Goal: Transaction & Acquisition: Purchase product/service

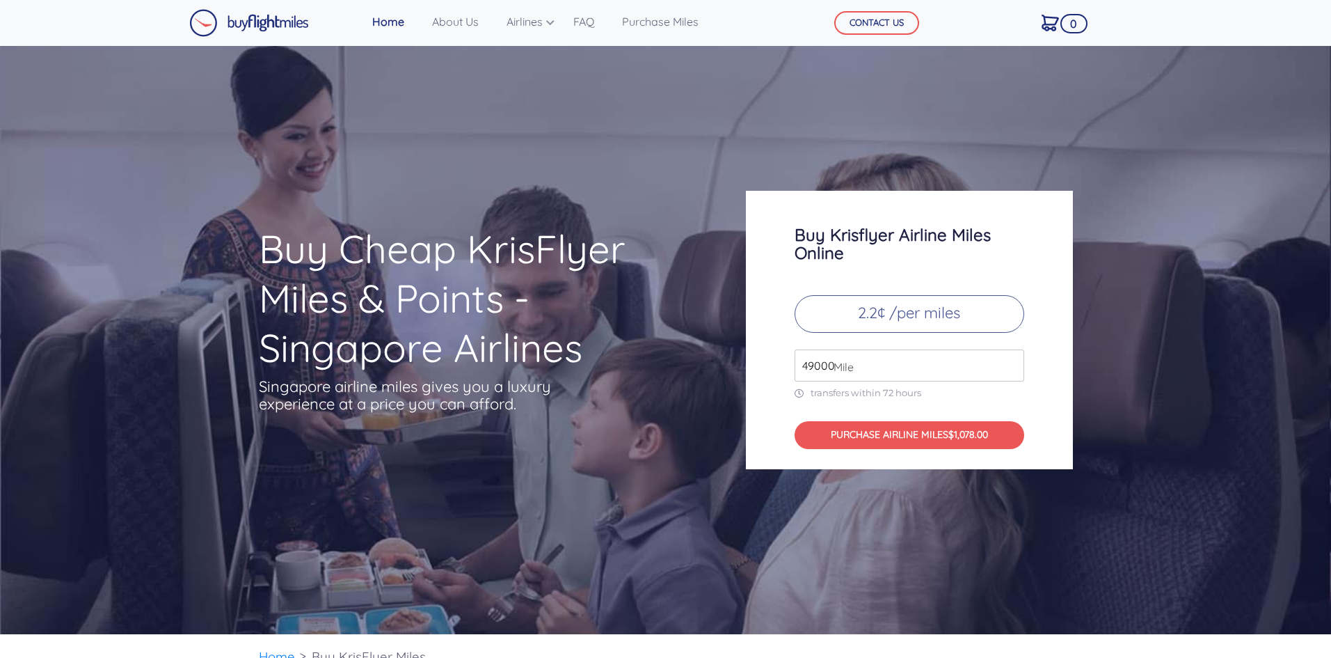
click at [833, 366] on span "Mile" at bounding box center [840, 366] width 27 height 17
drag, startPoint x: 834, startPoint y: 364, endPoint x: 758, endPoint y: 360, distance: 76.0
click at [758, 360] on div "Buy Krisflyer Airline Miles Online 2.2¢ /per miles 49000 Mile transfers within …" at bounding box center [909, 330] width 327 height 278
click at [889, 397] on p "transfers within 72 hours" at bounding box center [910, 393] width 230 height 12
click at [826, 367] on input "49000" at bounding box center [910, 365] width 230 height 32
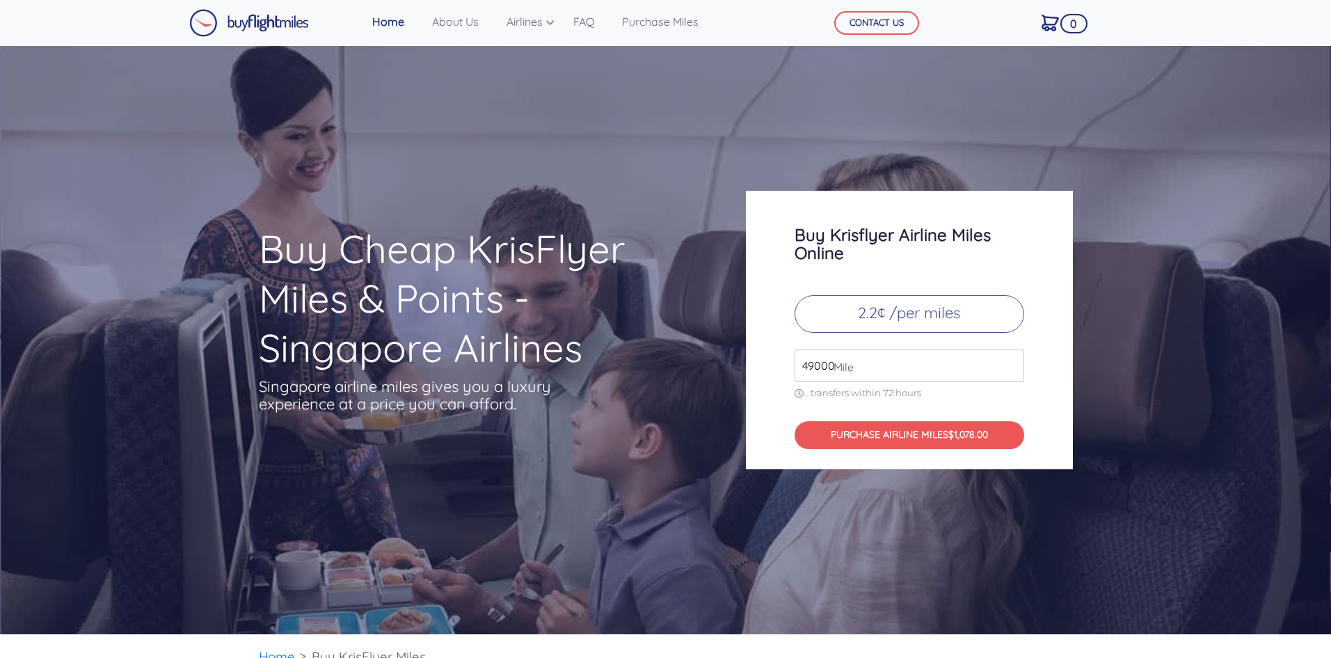
click at [1007, 368] on input "49000" at bounding box center [910, 365] width 230 height 32
click at [1010, 370] on input "49000" at bounding box center [910, 365] width 230 height 32
click at [1011, 370] on input "49000" at bounding box center [910, 365] width 230 height 32
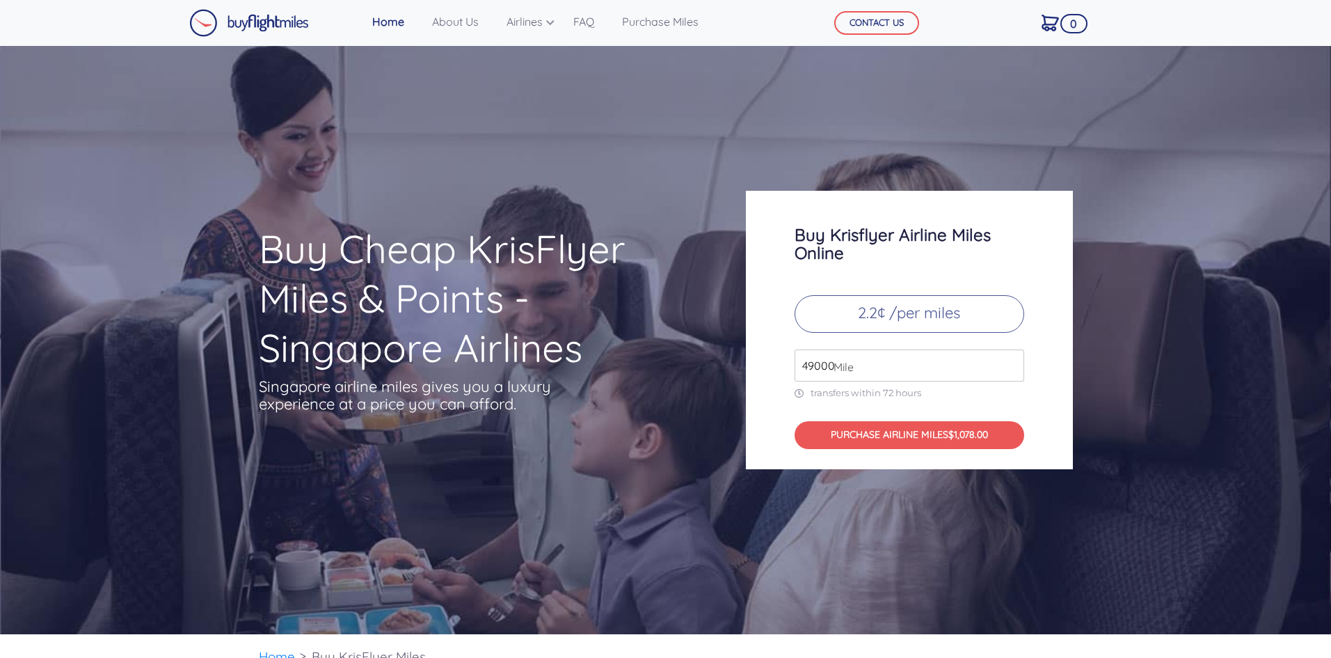
click at [1011, 370] on input "49000" at bounding box center [910, 365] width 230 height 32
click at [1013, 369] on input "49000" at bounding box center [910, 365] width 230 height 32
click at [1015, 367] on input "49000" at bounding box center [910, 365] width 230 height 32
click at [1013, 361] on input "50000" at bounding box center [910, 365] width 230 height 32
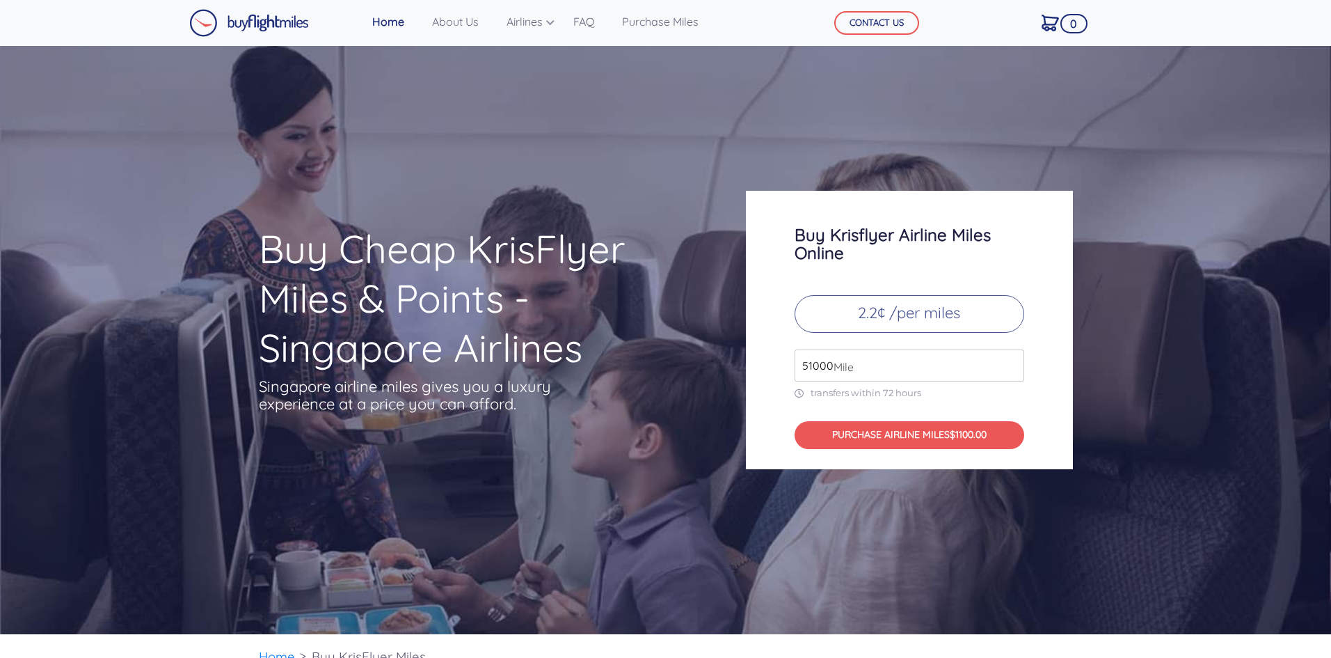
click at [1013, 361] on input "51000" at bounding box center [910, 365] width 230 height 32
click at [1013, 361] on input "52000" at bounding box center [910, 365] width 230 height 32
click at [1013, 361] on input "53000" at bounding box center [910, 365] width 230 height 32
click at [1013, 361] on input "54000" at bounding box center [910, 365] width 230 height 32
click at [1013, 375] on input "54000" at bounding box center [910, 365] width 230 height 32
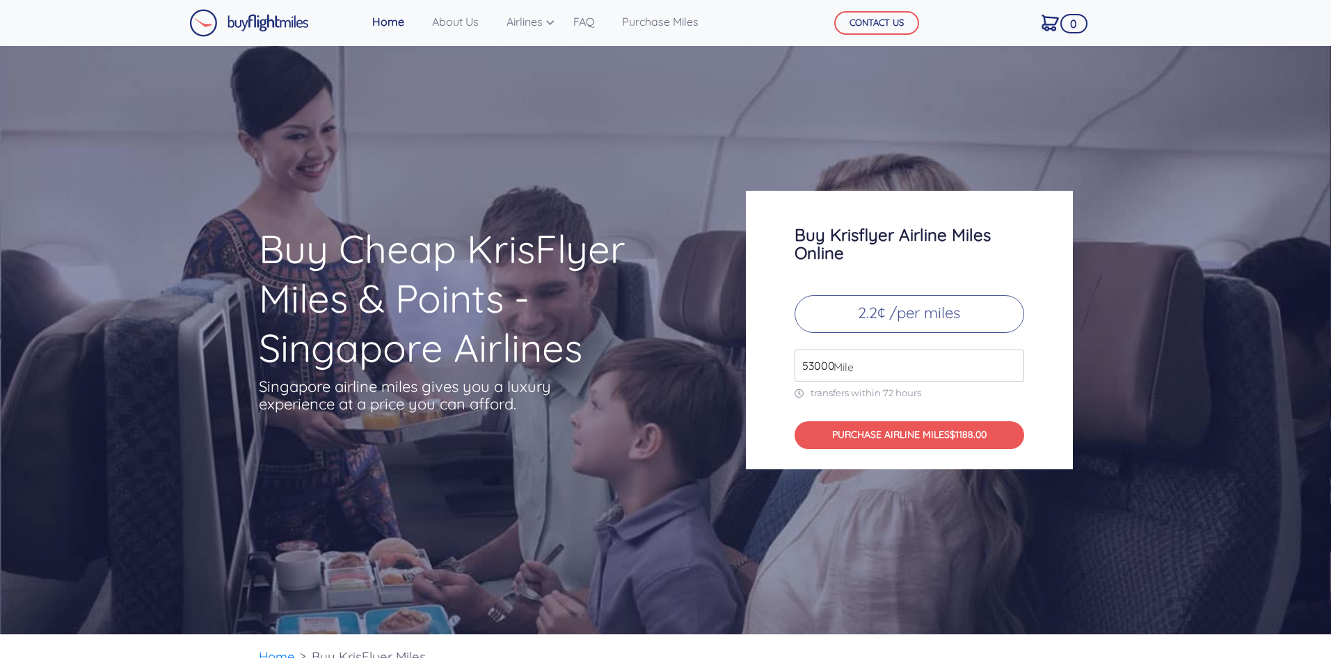
click at [1010, 370] on input "53000" at bounding box center [910, 365] width 230 height 32
click at [1010, 370] on input "52000" at bounding box center [910, 365] width 230 height 32
click at [1010, 370] on input "51000" at bounding box center [910, 365] width 230 height 32
click at [1010, 370] on input "50000" at bounding box center [910, 365] width 230 height 32
type input "49000"
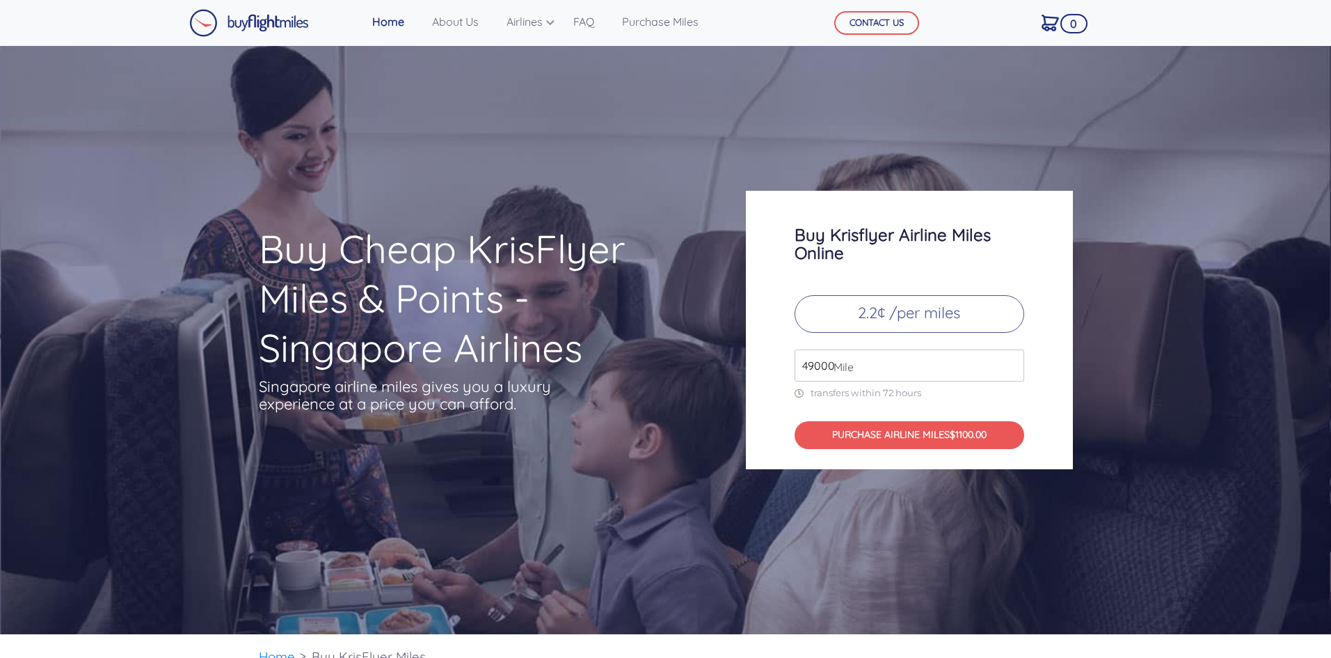
click at [1010, 370] on input "49000" at bounding box center [910, 365] width 230 height 32
